Goal: Task Accomplishment & Management: Manage account settings

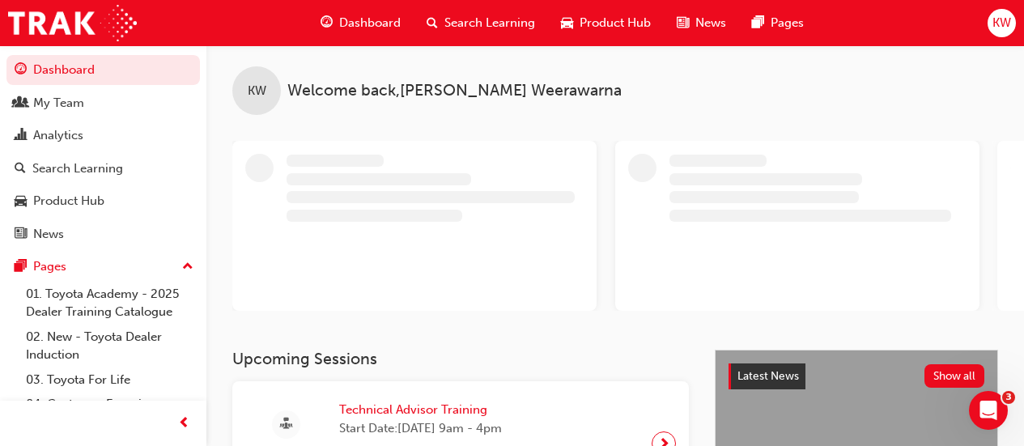
click at [994, 26] on span "KW" at bounding box center [1001, 23] width 19 height 19
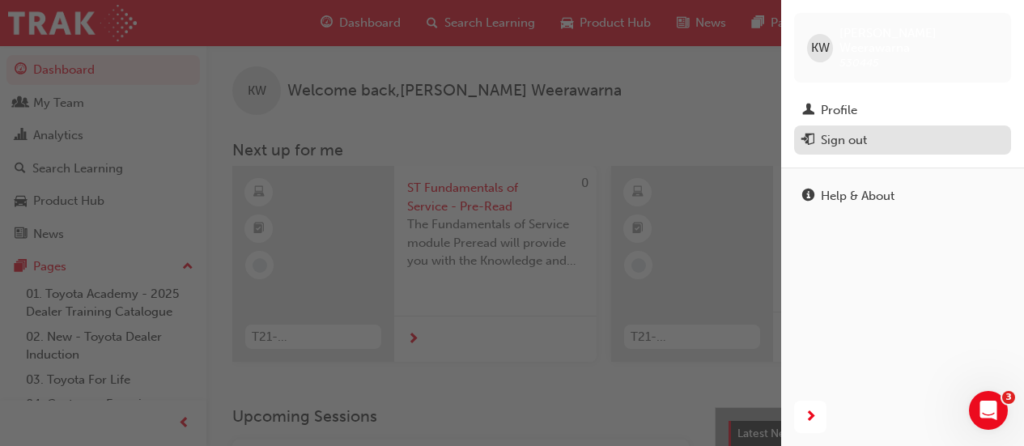
click at [855, 134] on div "Sign out" at bounding box center [844, 140] width 46 height 19
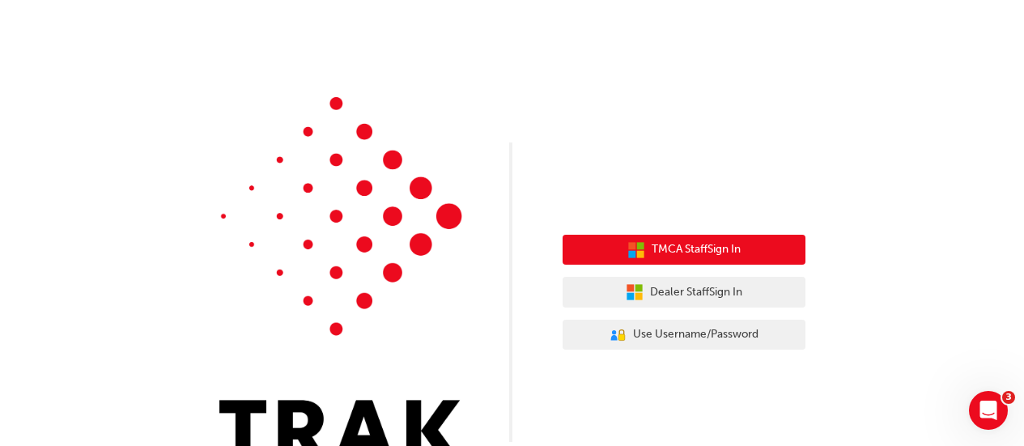
click at [707, 240] on button "TMCA Staff Sign In" at bounding box center [683, 250] width 243 height 31
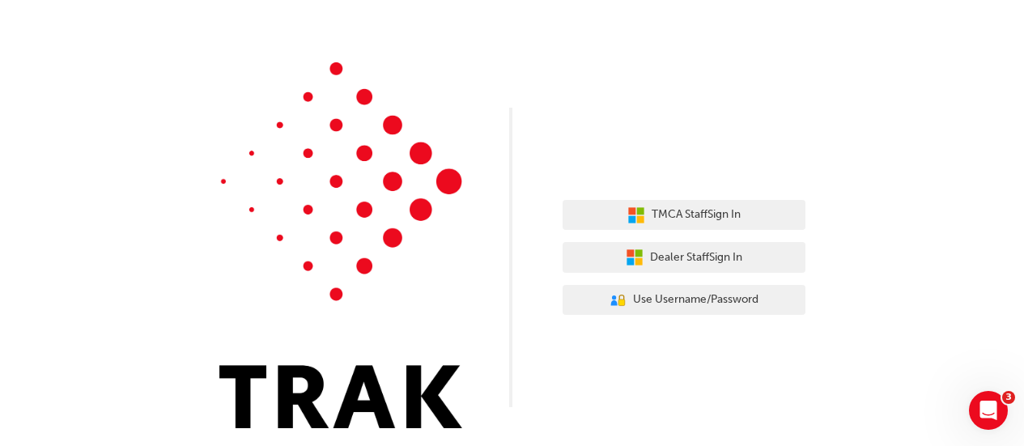
scroll to position [41, 0]
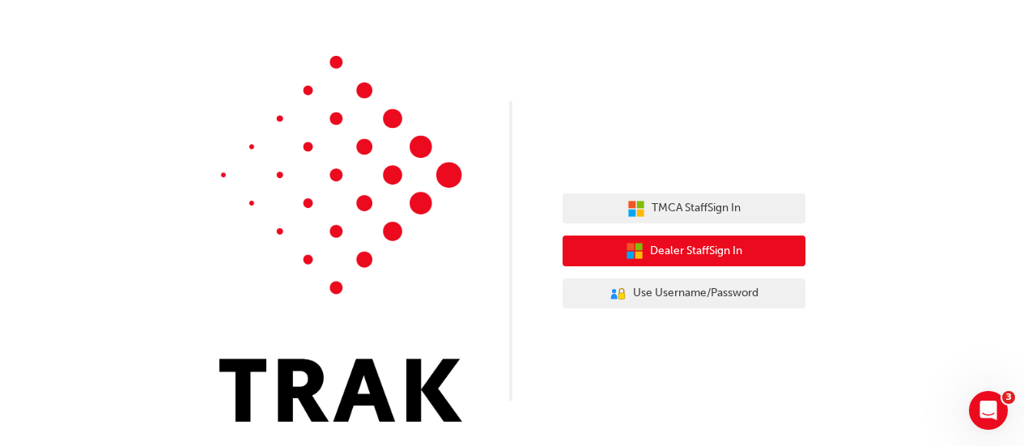
click at [697, 261] on button "Dealer Staff Sign In" at bounding box center [683, 250] width 243 height 31
